Goal: Task Accomplishment & Management: Manage account settings

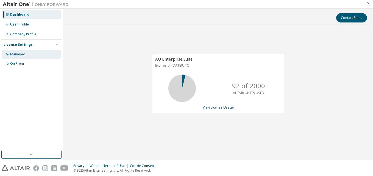
click at [23, 56] on div "Managed" at bounding box center [17, 54] width 15 height 4
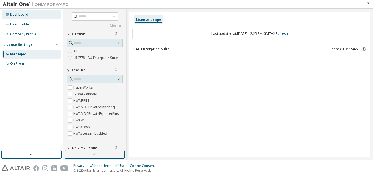
click at [21, 14] on div "Dashboard" at bounding box center [19, 14] width 18 height 4
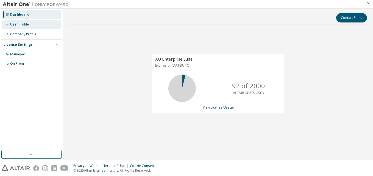
click at [31, 25] on div "User Profile" at bounding box center [31, 24] width 58 height 9
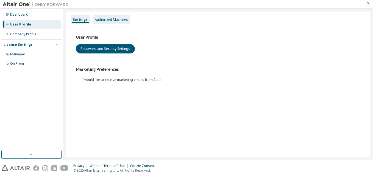
click at [113, 22] on div "Authorized Machines" at bounding box center [111, 19] width 38 height 9
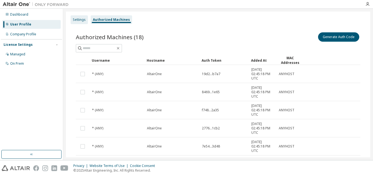
click at [72, 19] on div "Settings" at bounding box center [79, 19] width 17 height 9
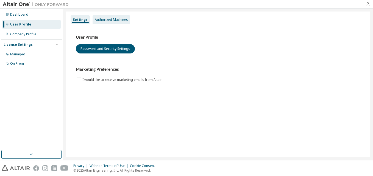
click at [109, 23] on div "Authorized Machines" at bounding box center [111, 19] width 38 height 9
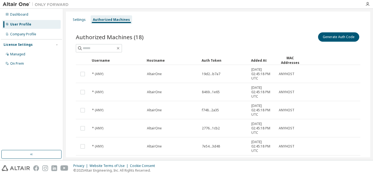
click at [160, 40] on div "Authorized Machines (18) Generate Auth Code" at bounding box center [218, 37] width 284 height 12
click at [338, 37] on button "Generate Auth Code" at bounding box center [338, 36] width 41 height 9
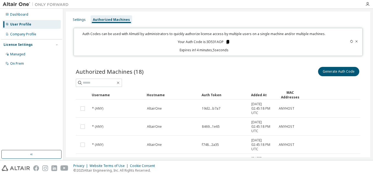
click at [226, 42] on icon at bounding box center [227, 42] width 3 height 4
